Goal: Transaction & Acquisition: Purchase product/service

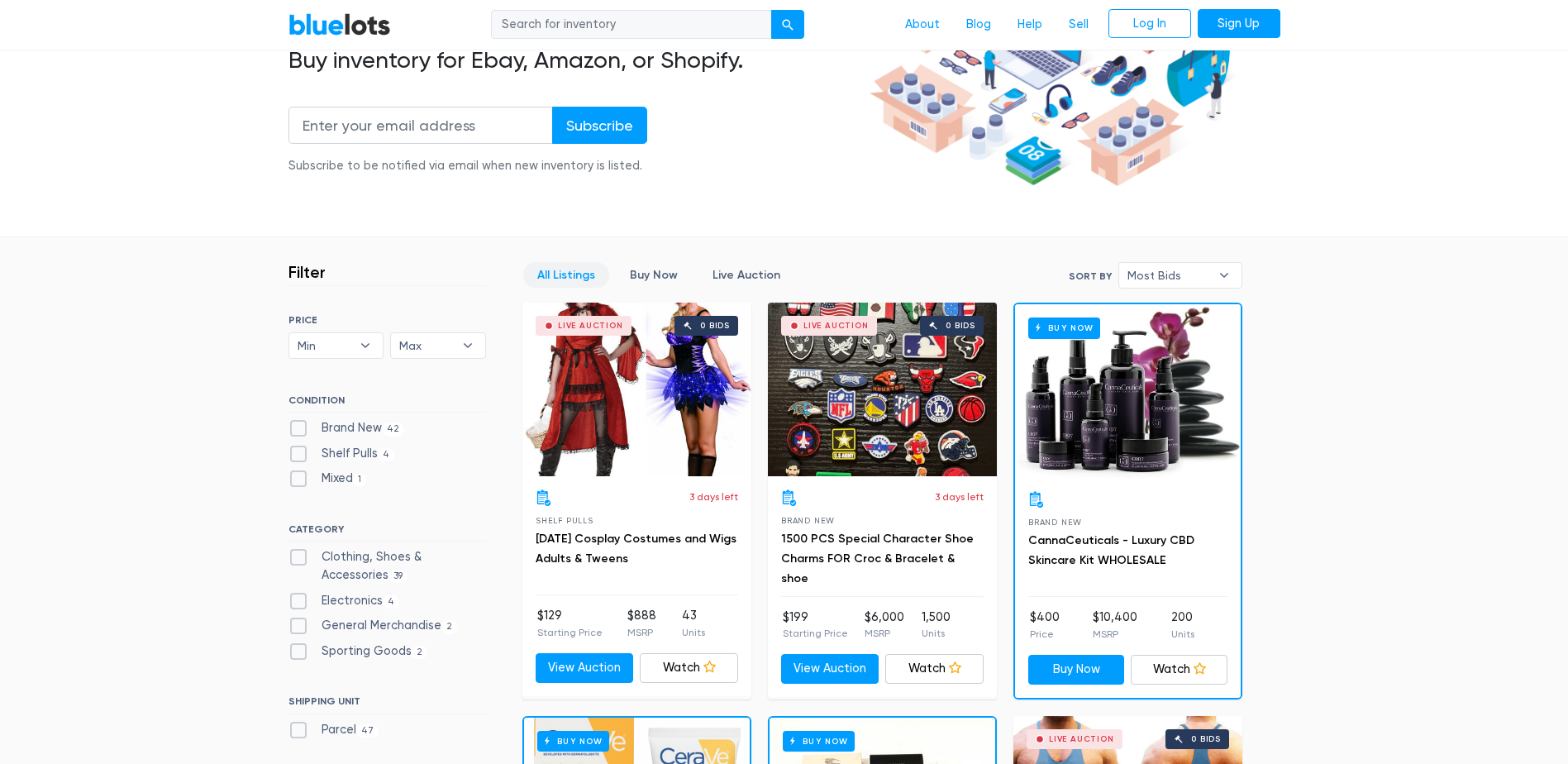
scroll to position [331, 0]
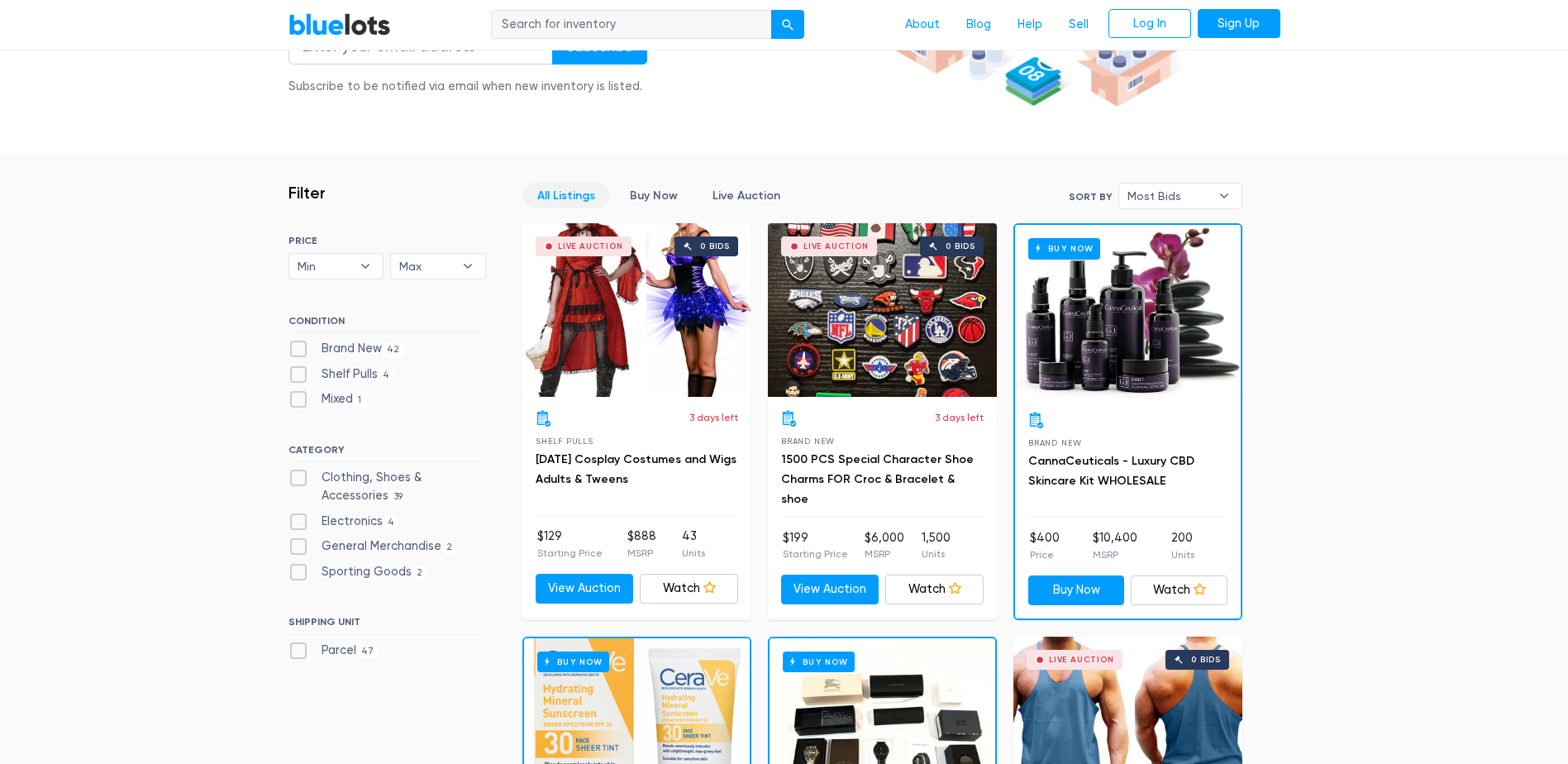
click at [301, 350] on label "Brand New 42" at bounding box center [347, 348] width 116 height 18
click at [299, 350] on New"] "Brand New 42" at bounding box center [294, 345] width 10 height 10
checkbox New"] "true"
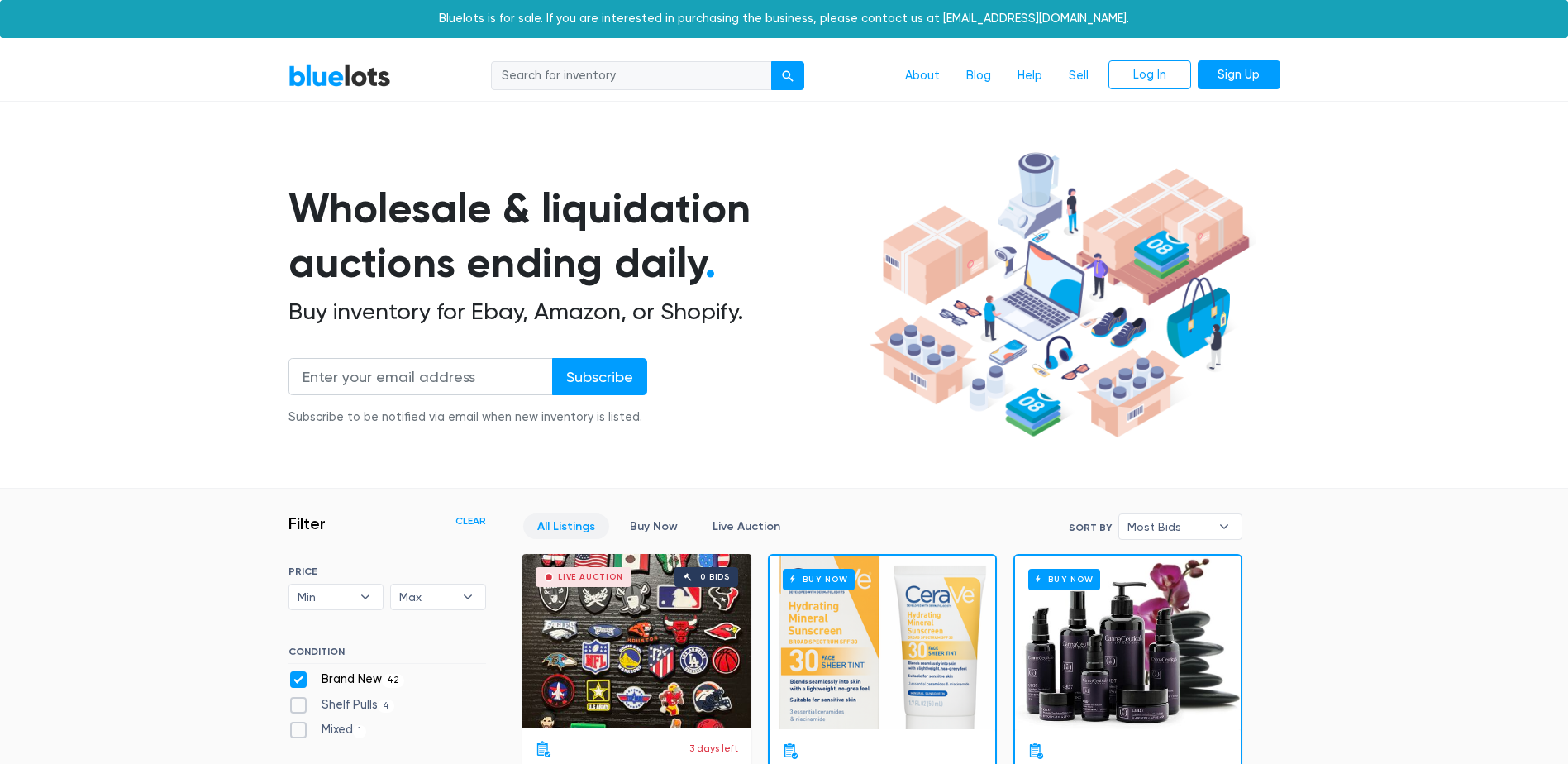
scroll to position [445, 0]
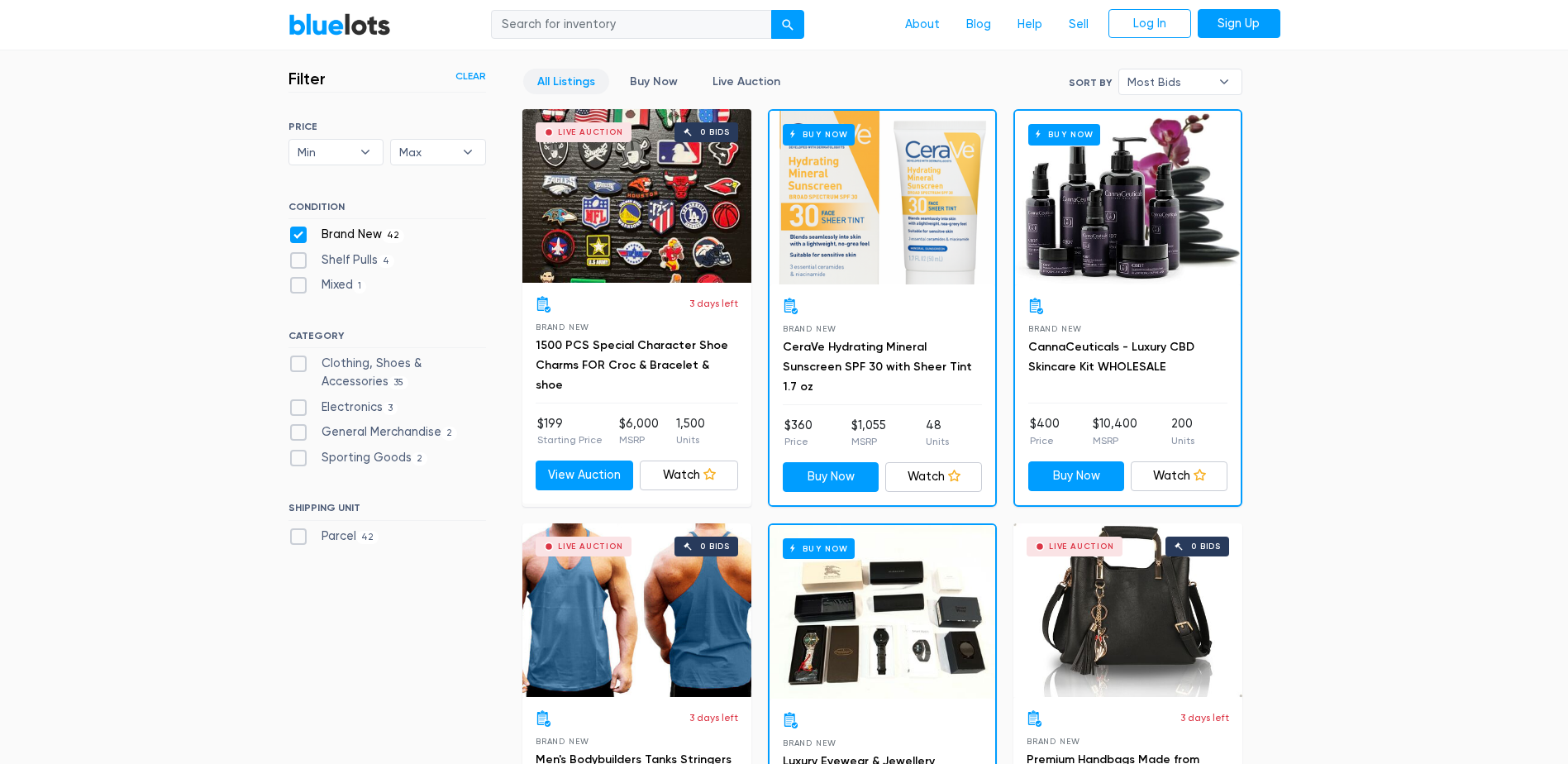
click at [302, 264] on label "Shelf Pulls 4" at bounding box center [342, 260] width 107 height 18
click at [299, 262] on Pulls"] "Shelf Pulls 4" at bounding box center [294, 256] width 10 height 10
checkbox Pulls"] "true"
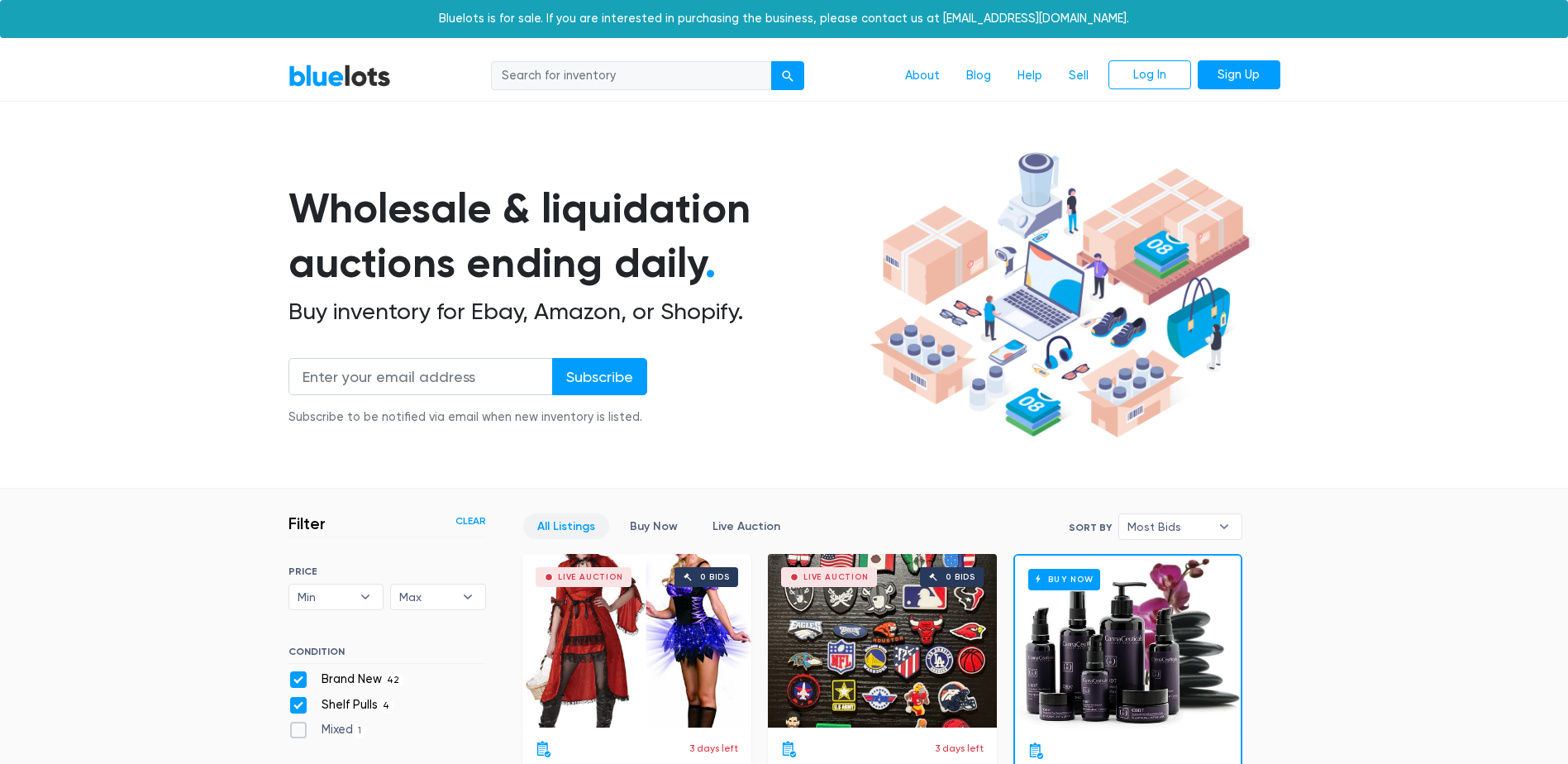
scroll to position [445, 0]
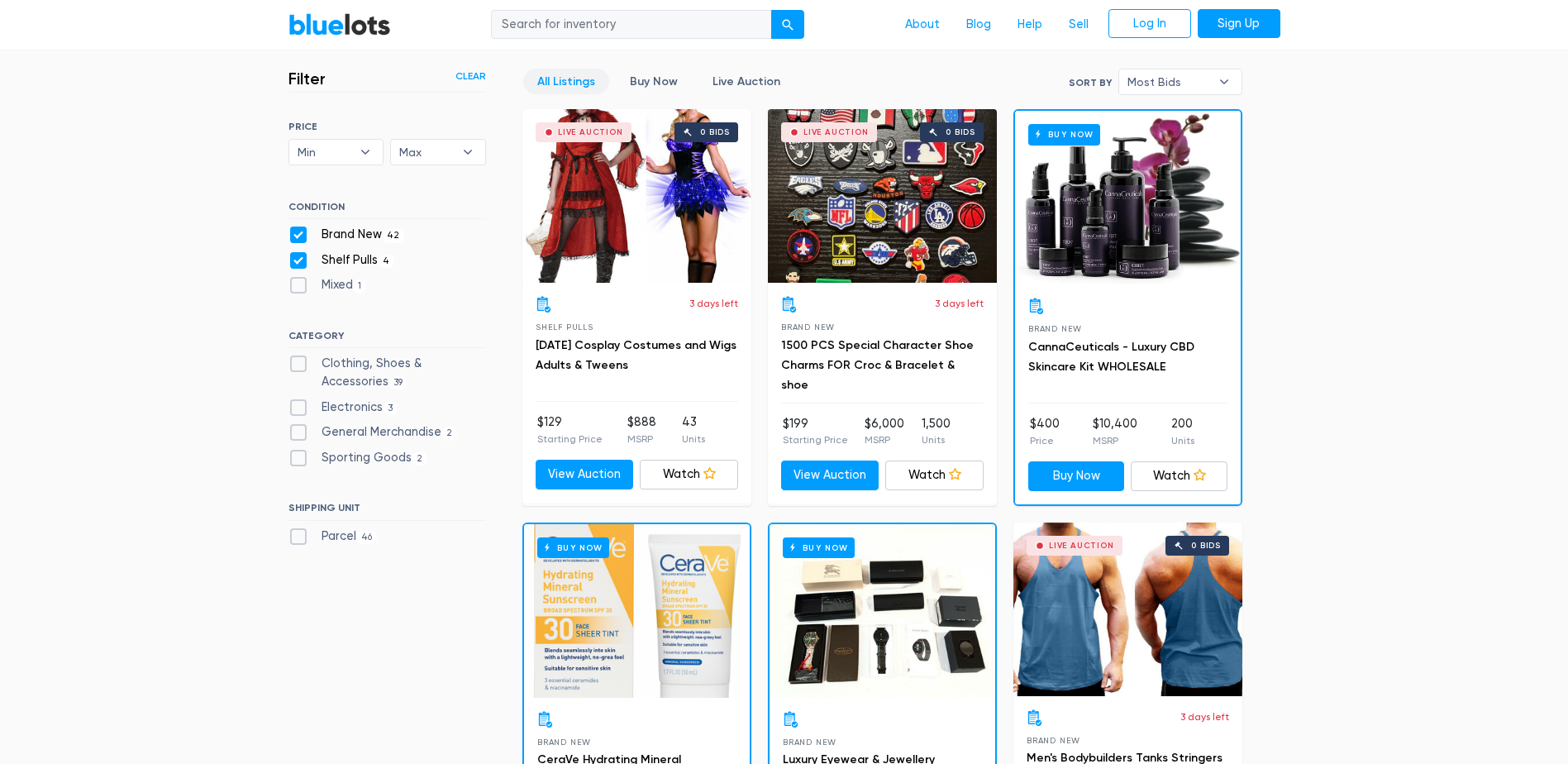
click at [297, 405] on label "Electronics 3" at bounding box center [344, 407] width 110 height 18
click at [297, 405] on input "Electronics 3" at bounding box center [294, 404] width 10 height 10
checkbox input "true"
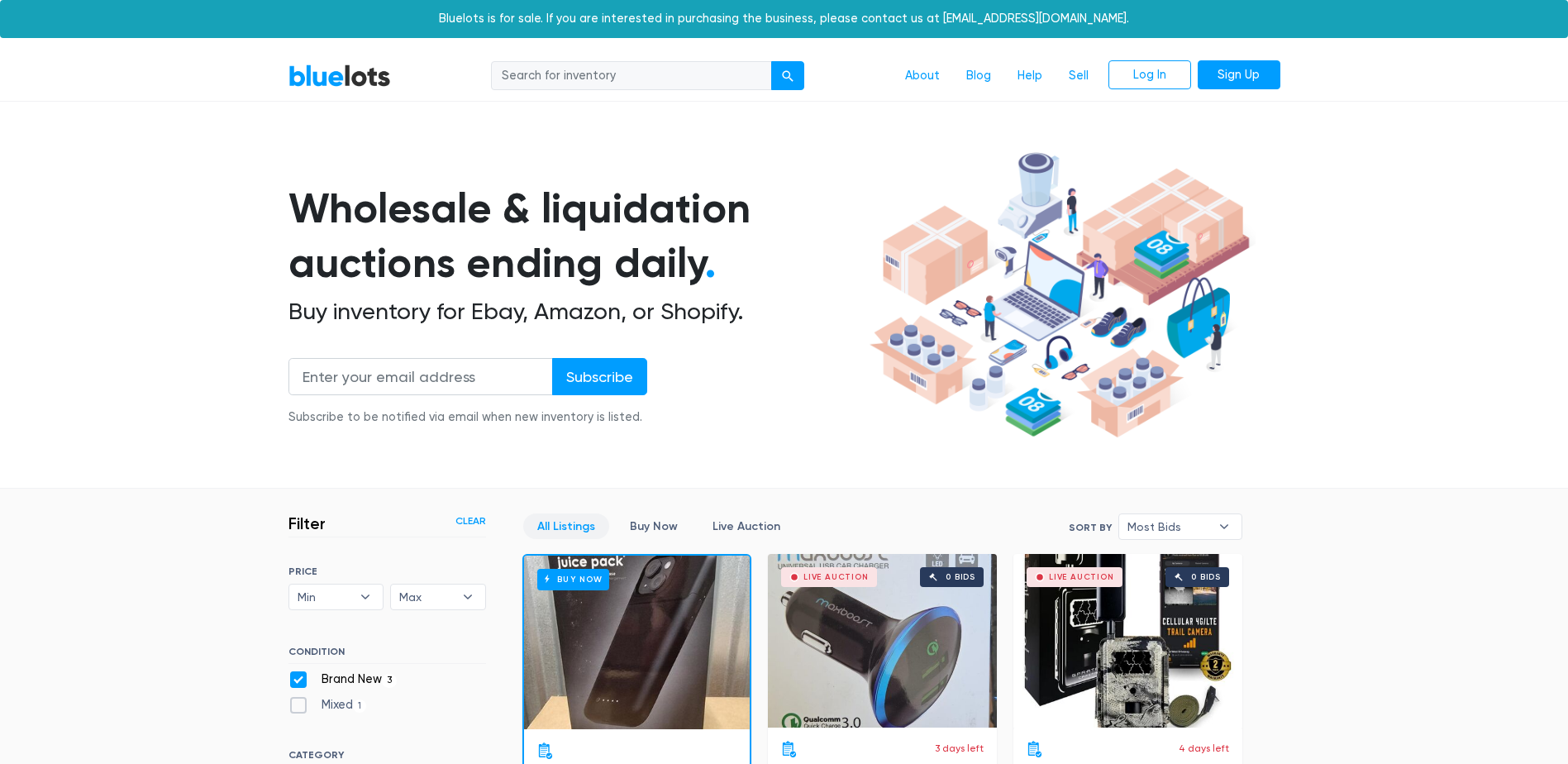
scroll to position [445, 0]
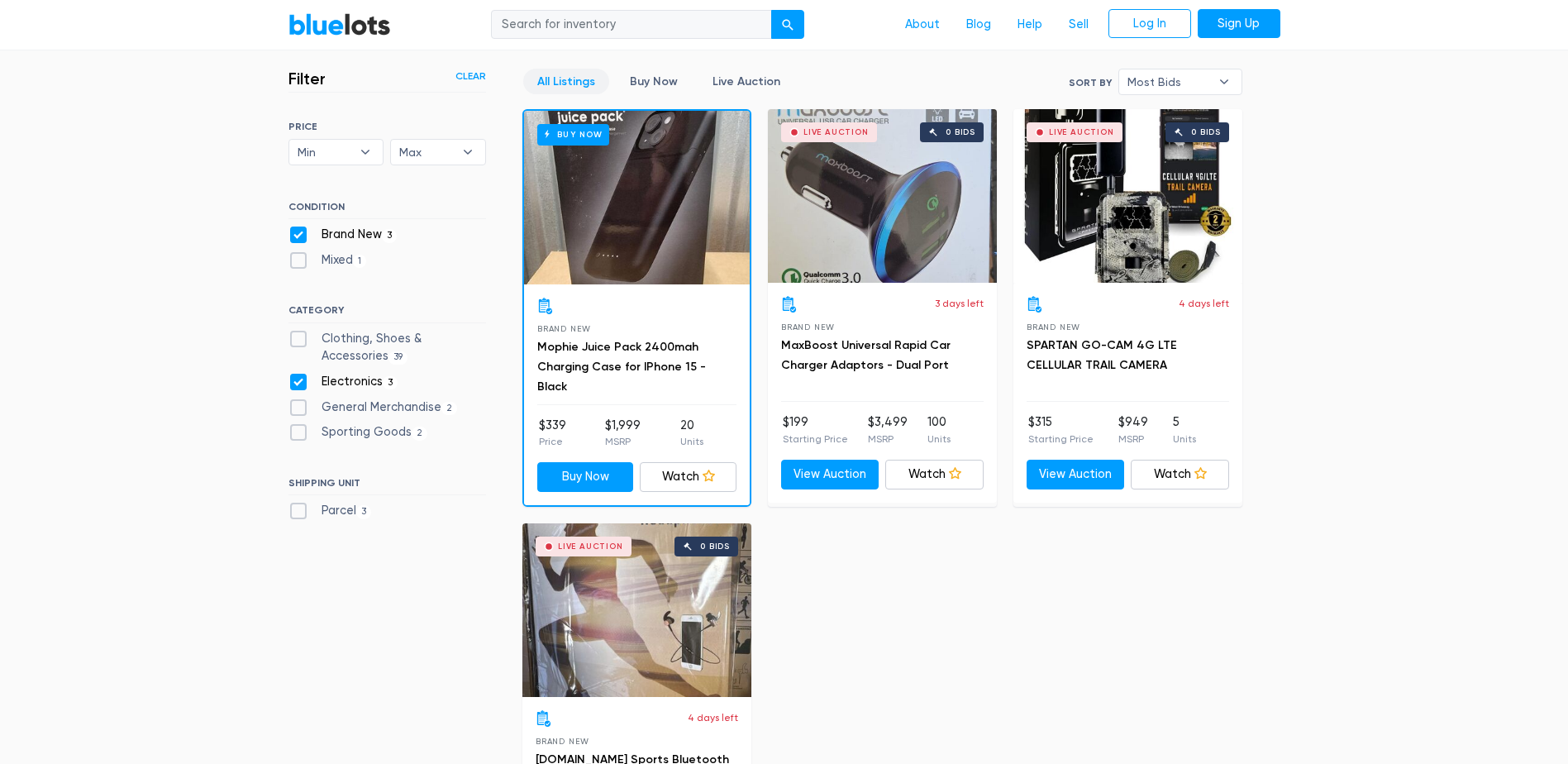
click at [301, 413] on label "General Merchandise 2" at bounding box center [373, 407] width 170 height 18
click at [299, 410] on Merchandise"] "General Merchandise 2" at bounding box center [294, 404] width 10 height 10
checkbox Merchandise"] "true"
click at [309, 245] on div "Brand New 3" at bounding box center [387, 238] width 197 height 25
click at [297, 233] on label "Brand New 3" at bounding box center [343, 235] width 109 height 18
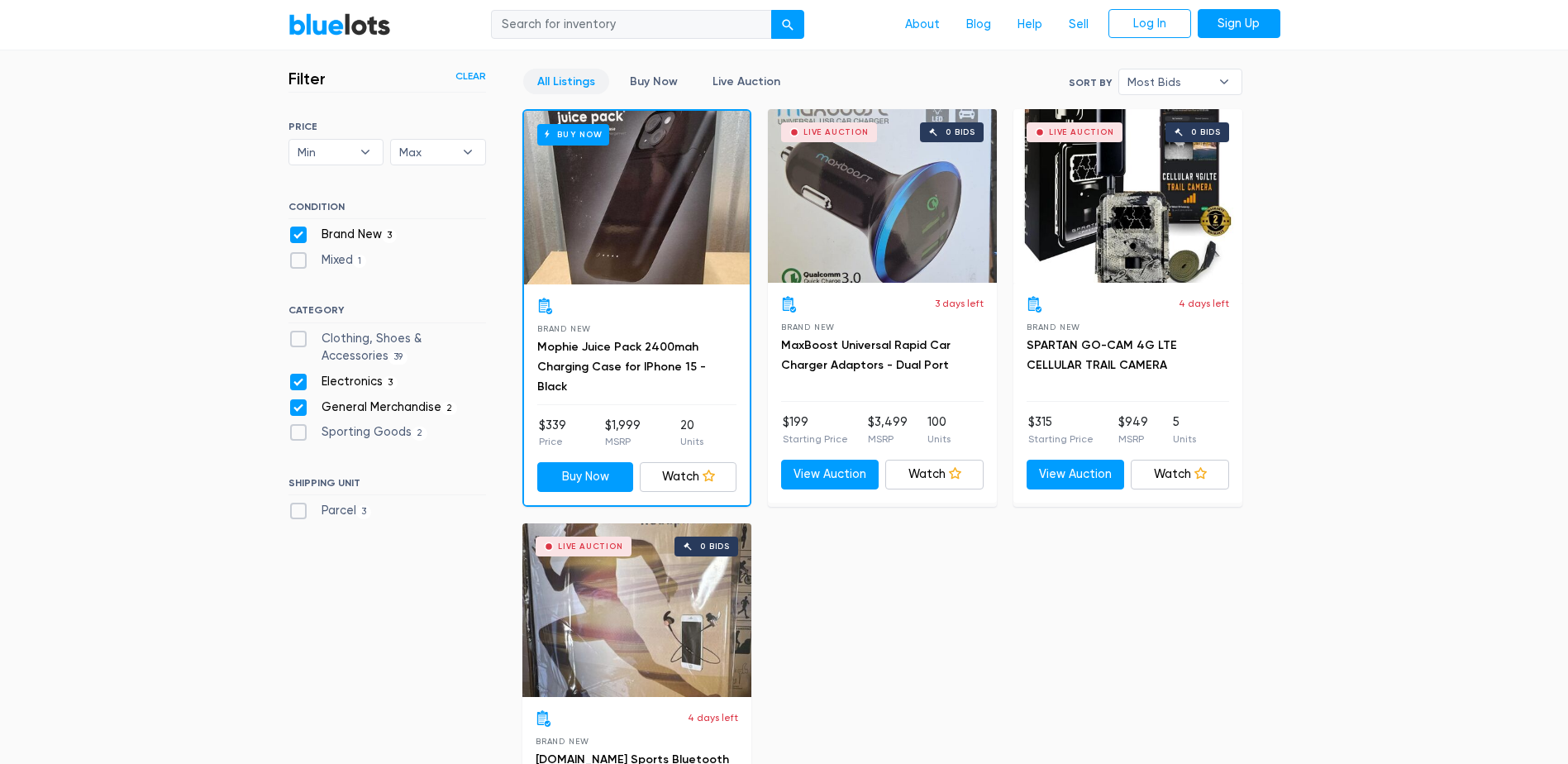
click at [297, 233] on New"] "Brand New 3" at bounding box center [294, 231] width 10 height 10
checkbox New"] "false"
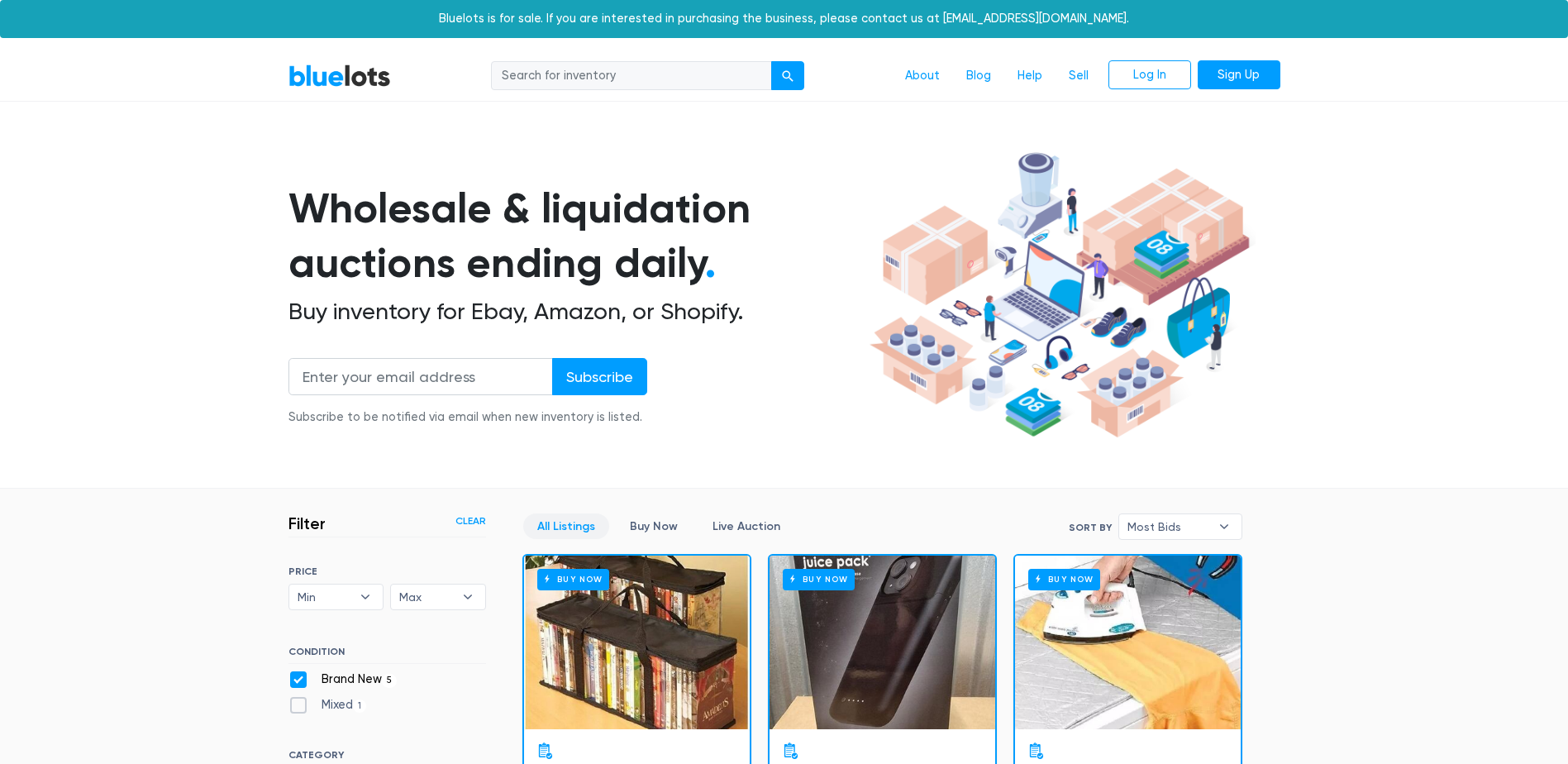
scroll to position [445, 0]
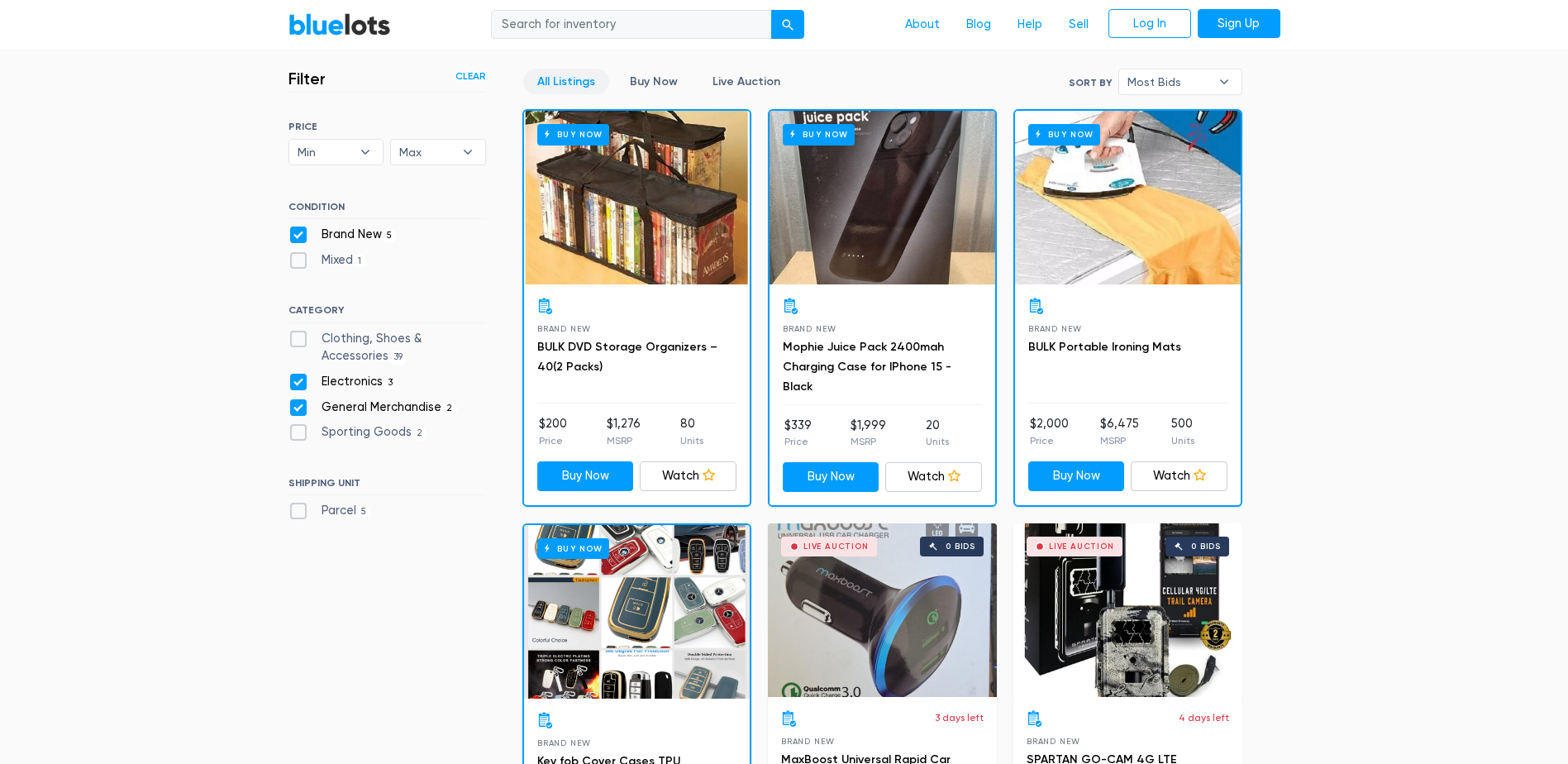
click at [1109, 222] on div "Buy Now" at bounding box center [1128, 197] width 226 height 173
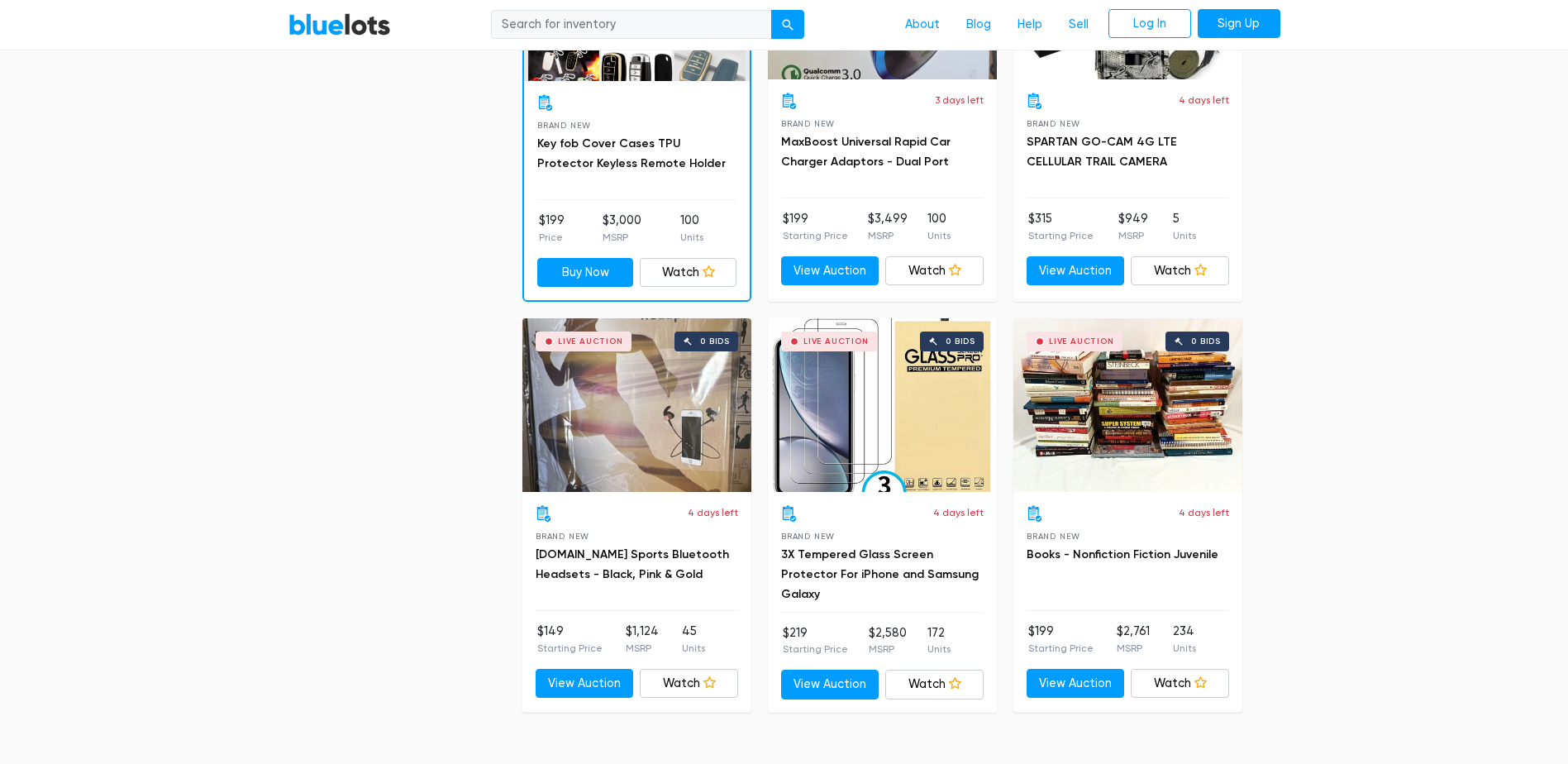
scroll to position [1106, 0]
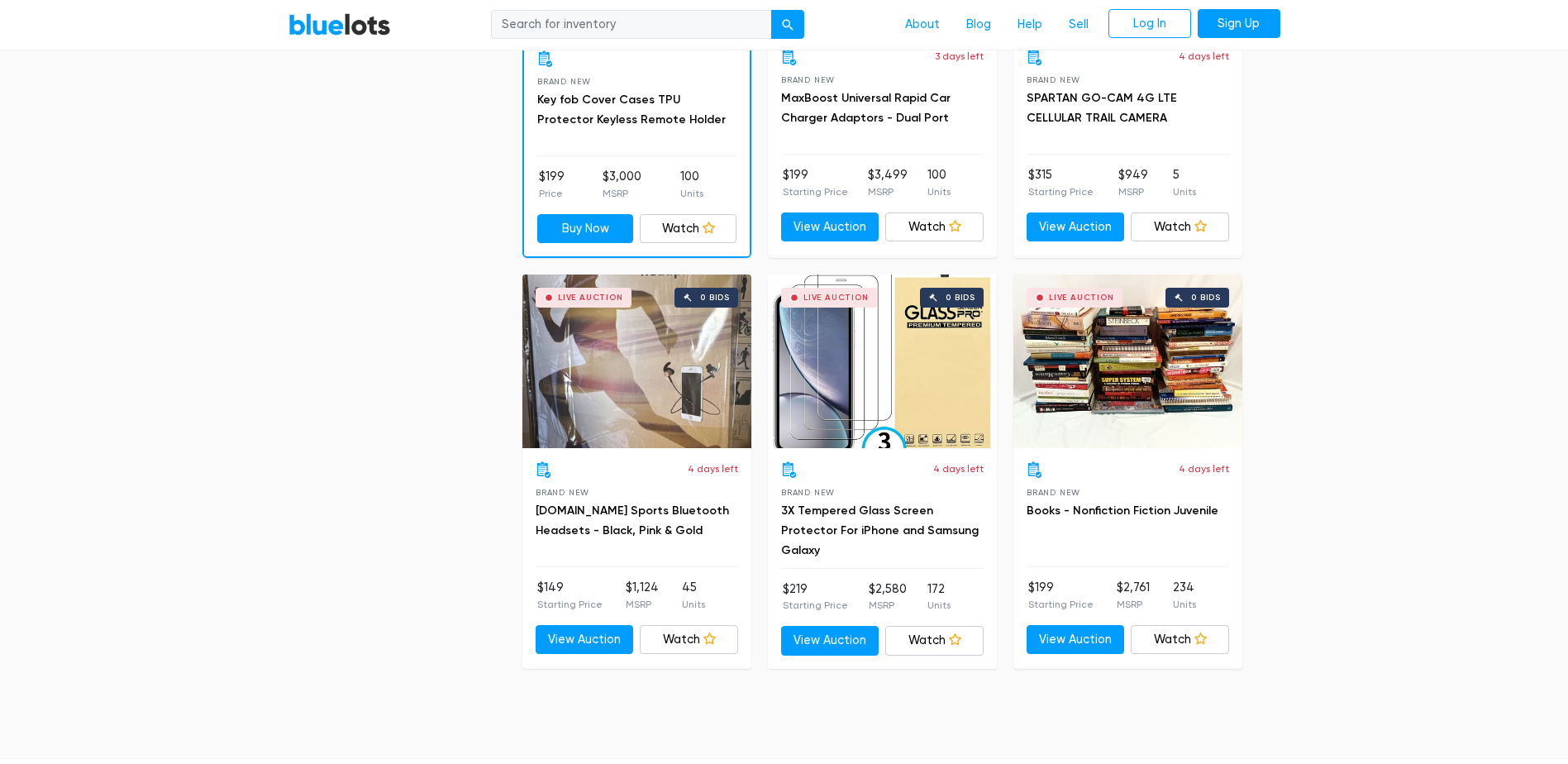
click at [1108, 348] on div "Live Auction 0 bids" at bounding box center [1128, 360] width 229 height 173
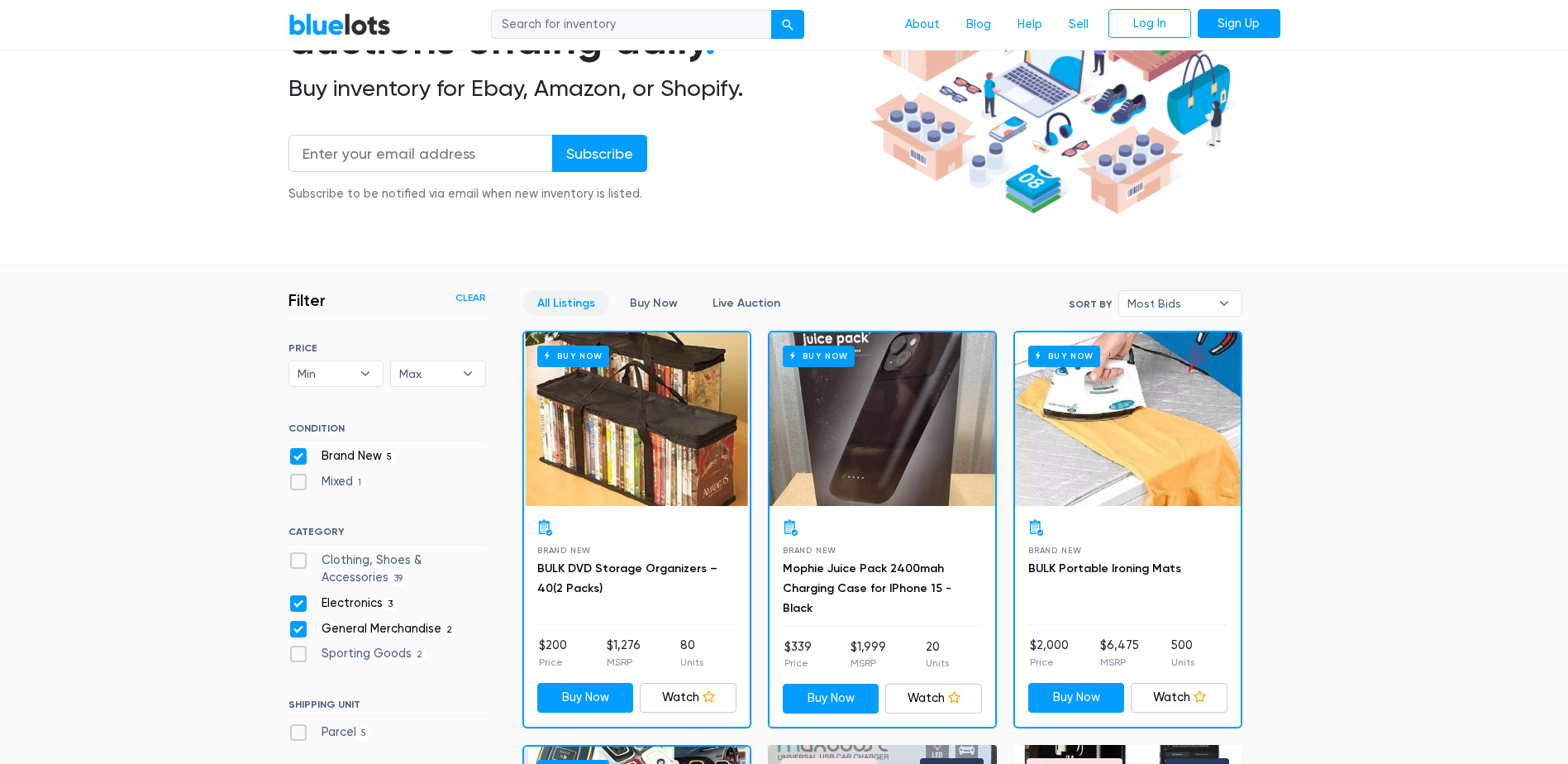
scroll to position [248, 0]
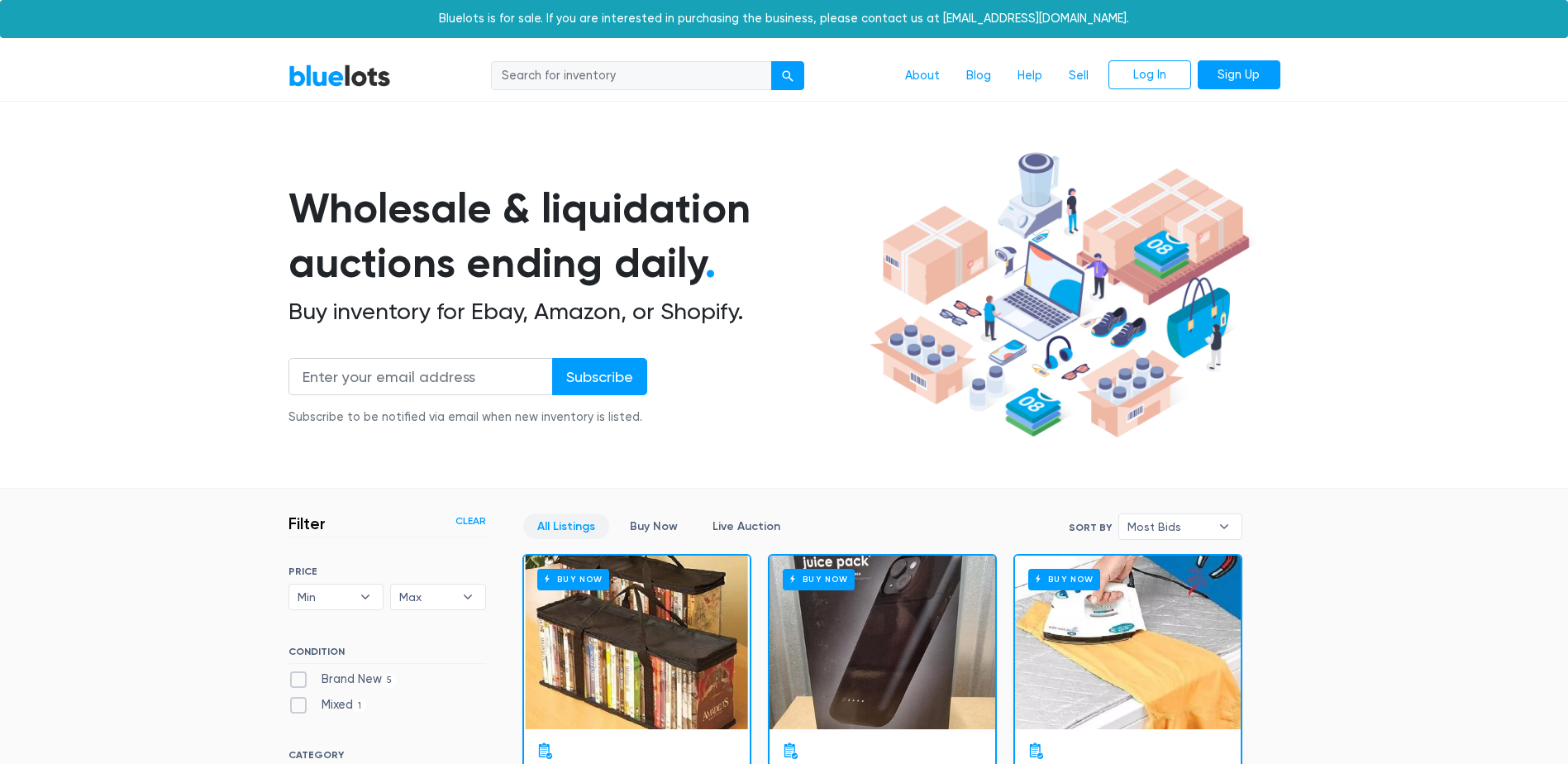
scroll to position [445, 0]
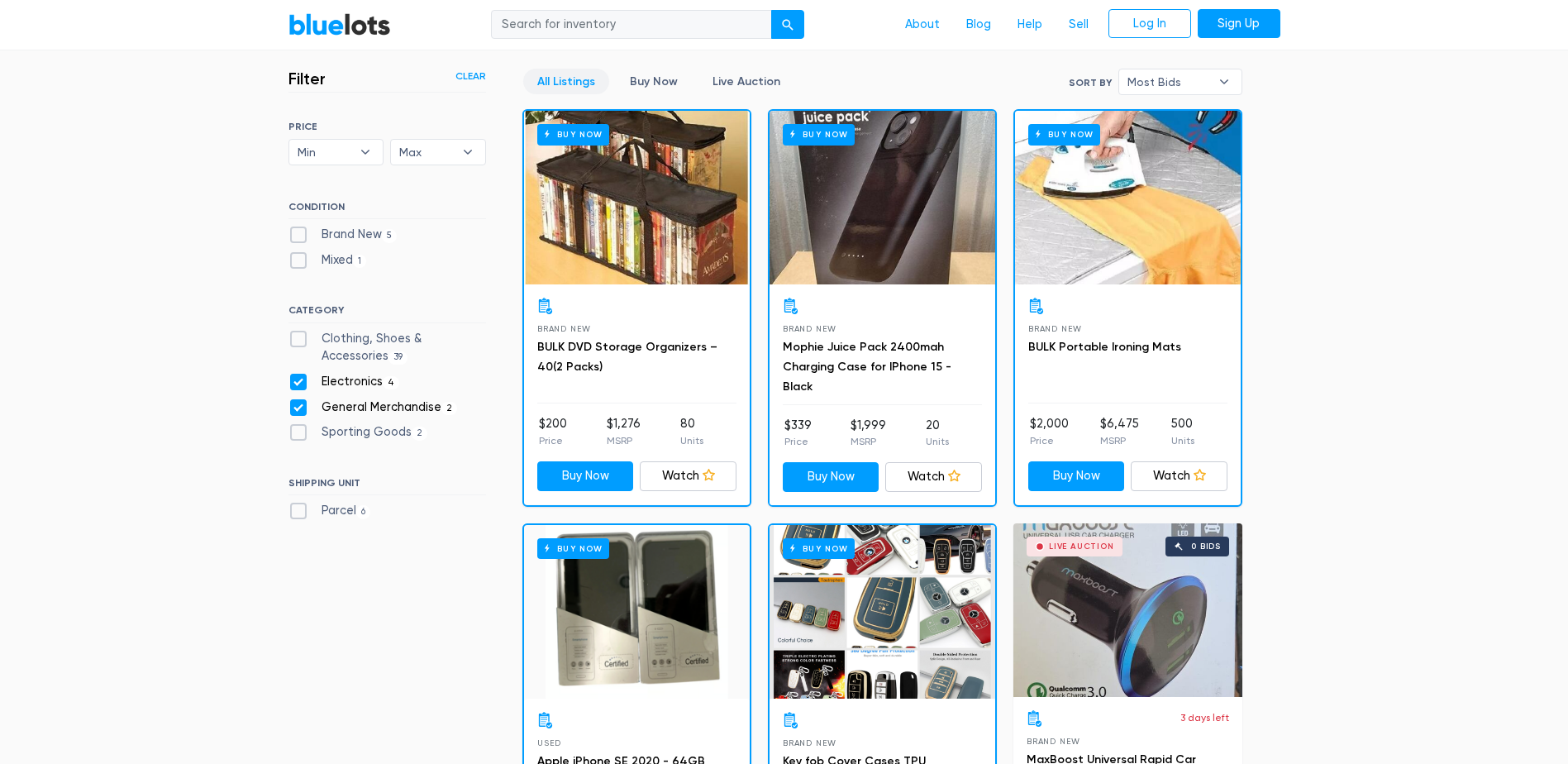
click at [297, 379] on label "Electronics 4" at bounding box center [344, 381] width 111 height 18
click at [297, 379] on input "Electronics 4" at bounding box center [294, 378] width 10 height 10
checkbox input "false"
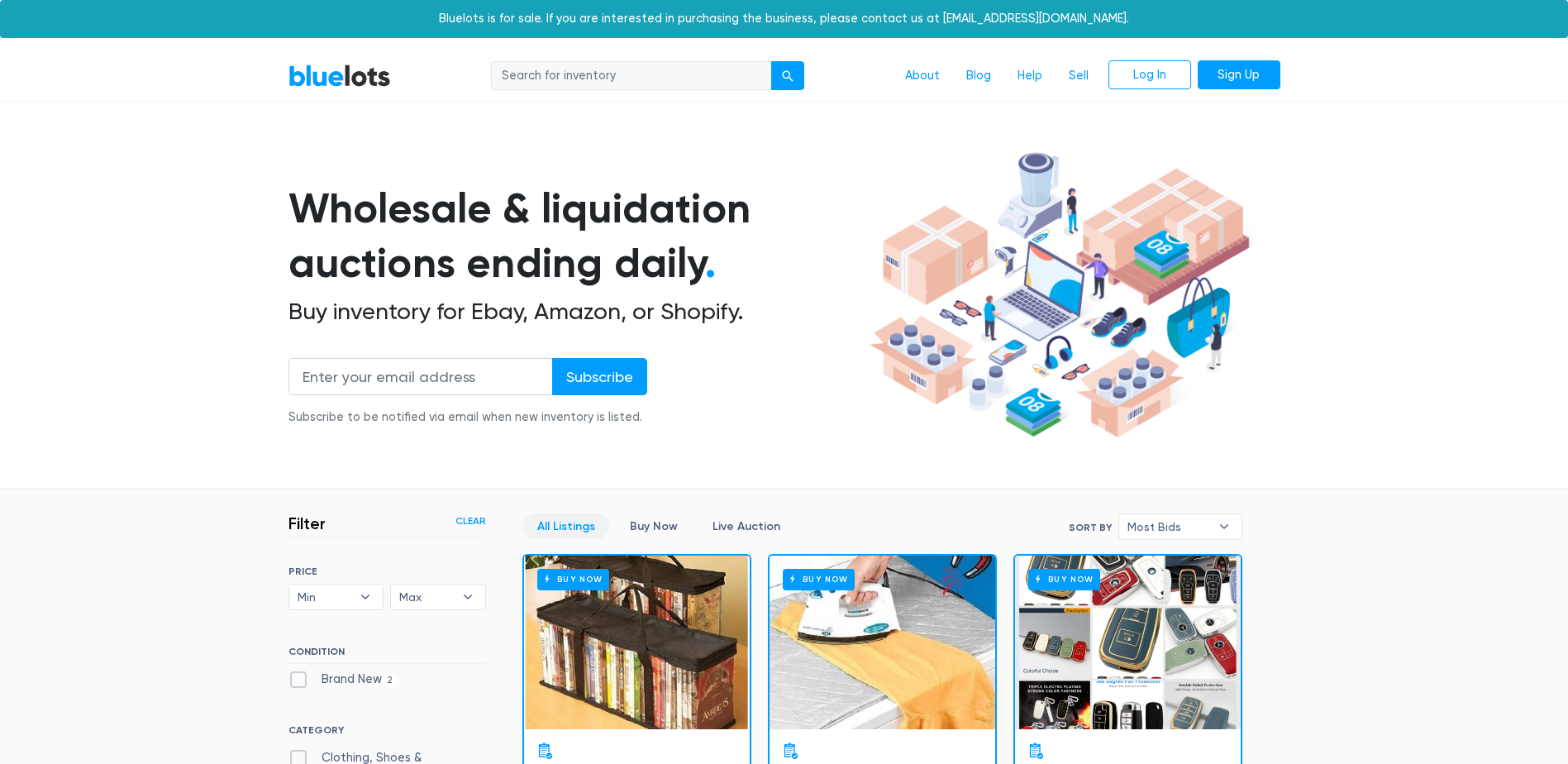
scroll to position [445, 0]
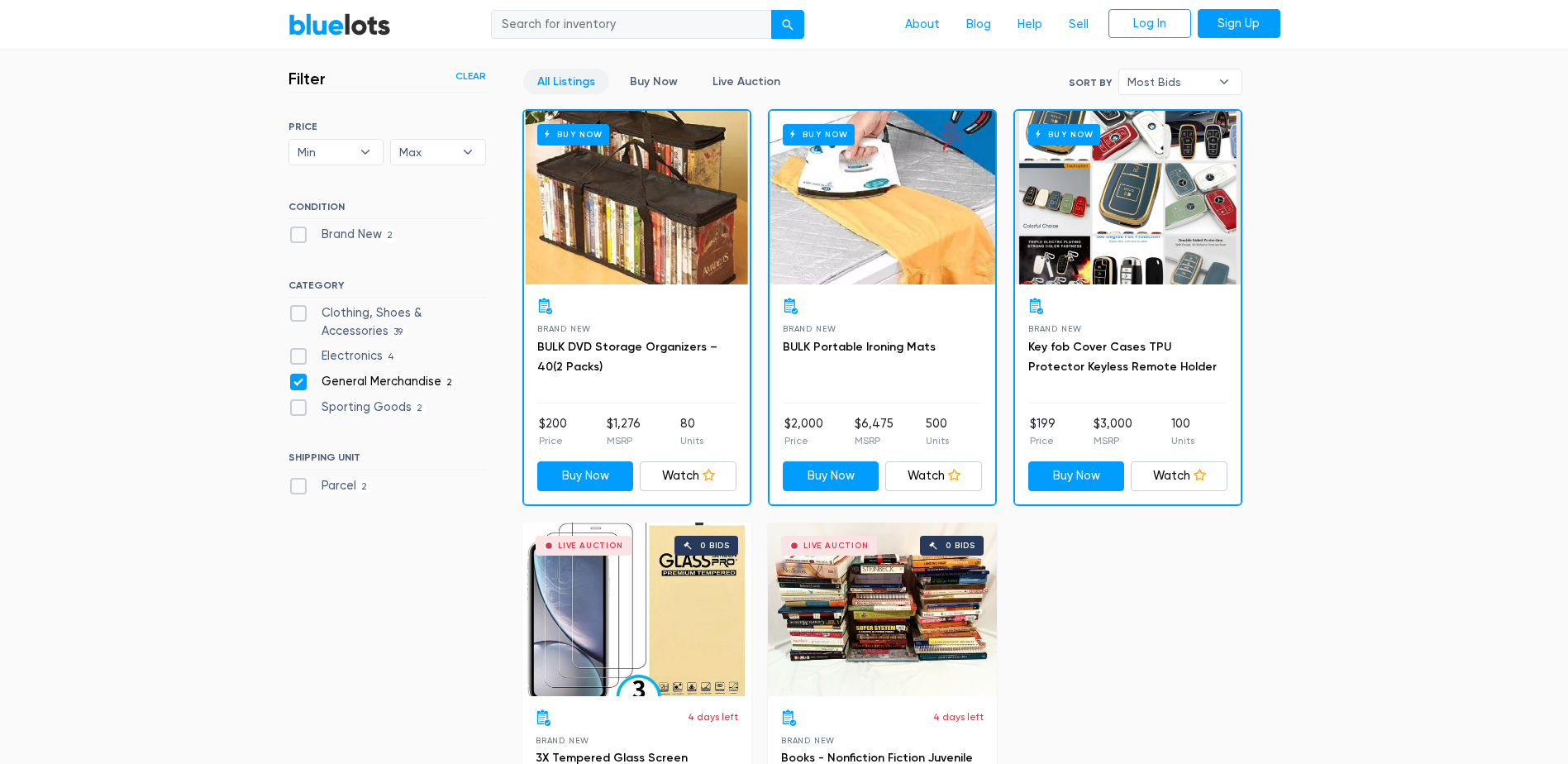
click at [293, 373] on label "General Merchandise 2" at bounding box center [373, 381] width 170 height 18
click at [293, 373] on Merchandise"] "General Merchandise 2" at bounding box center [294, 378] width 10 height 10
checkbox Merchandise"] "false"
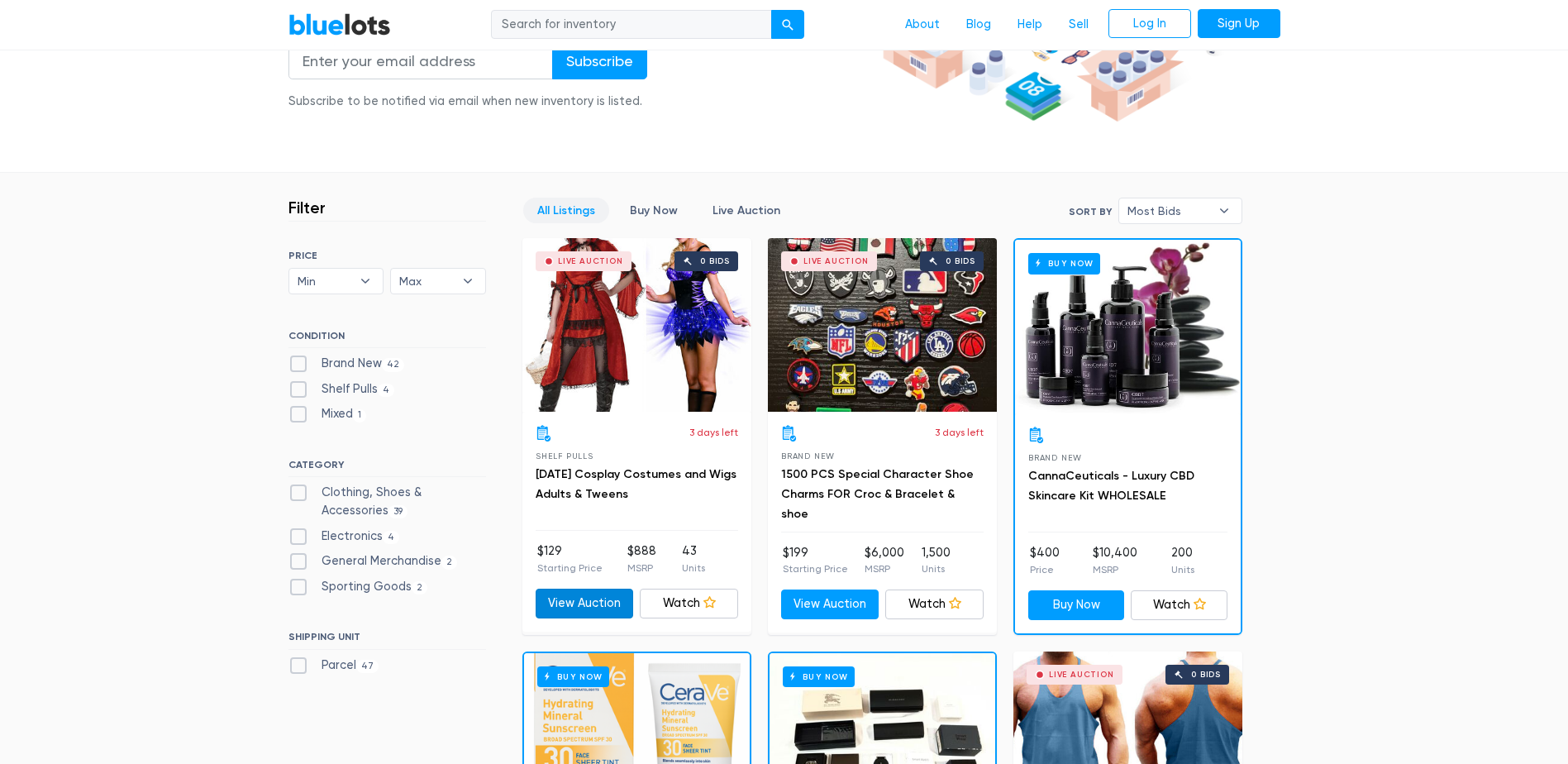
scroll to position [331, 0]
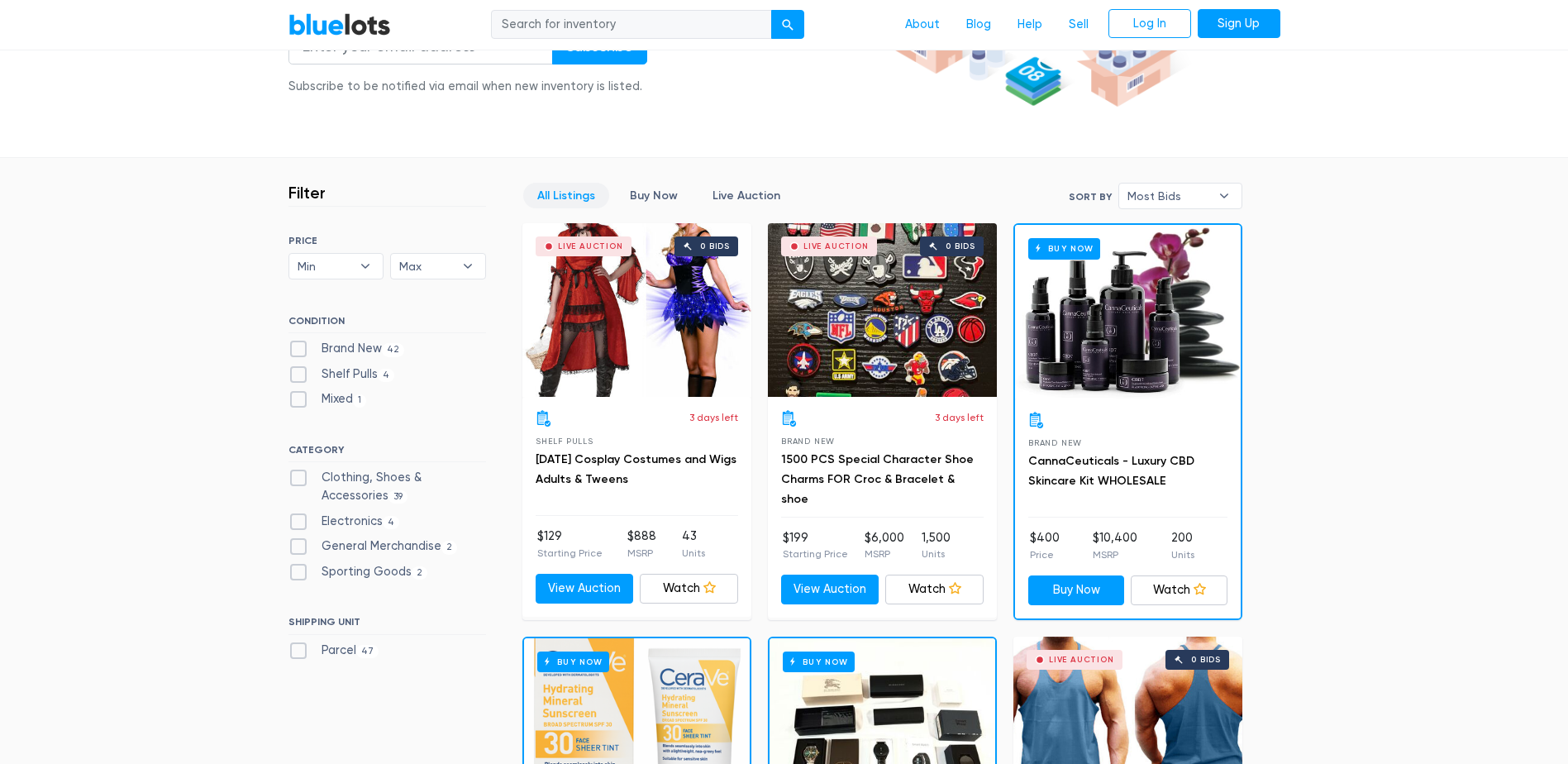
click at [374, 350] on label "Brand New 42" at bounding box center [347, 348] width 116 height 18
click at [299, 350] on New"] "Brand New 42" at bounding box center [294, 345] width 10 height 10
checkbox New"] "true"
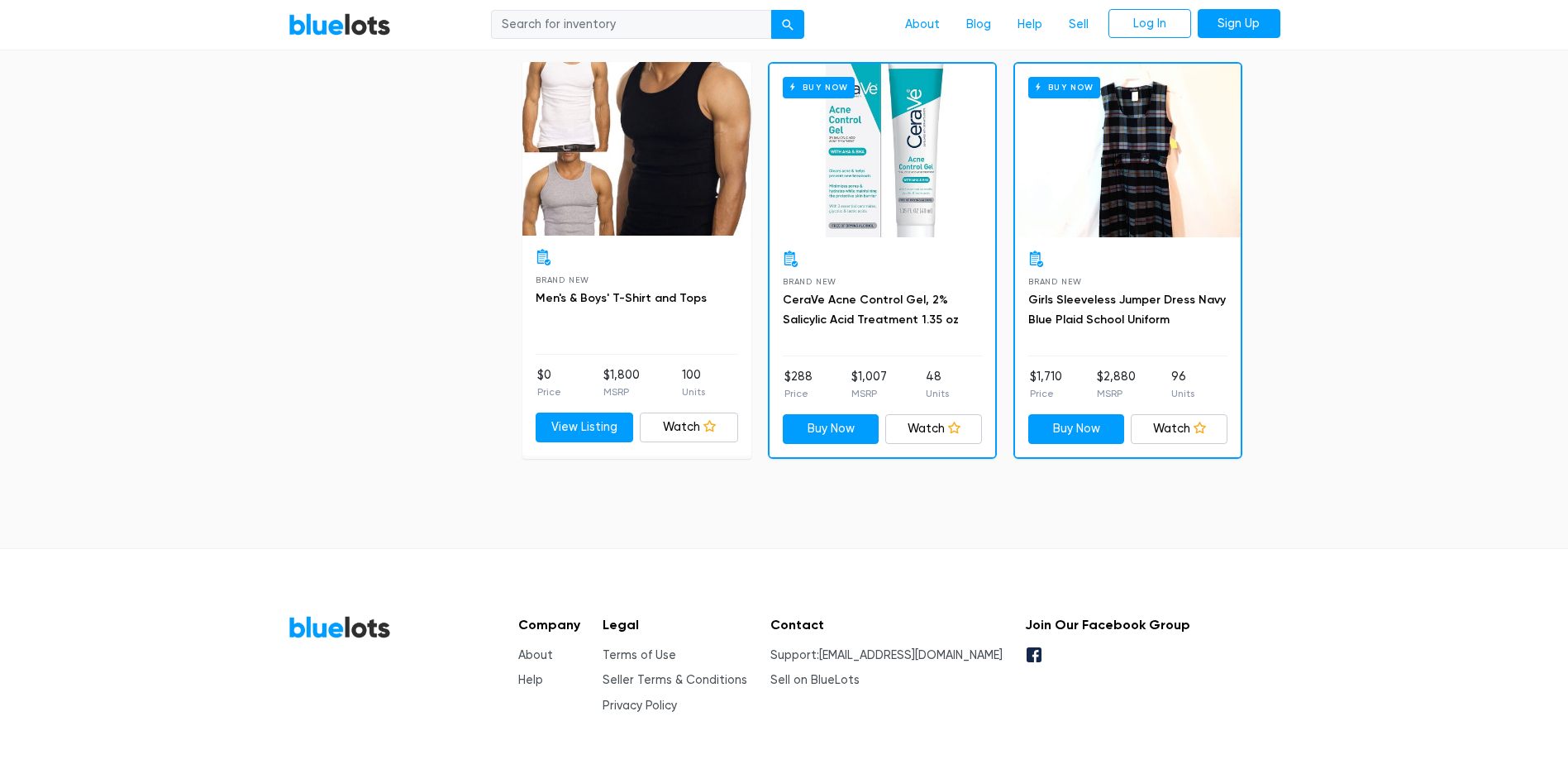
scroll to position [6698, 0]
